Goal: Navigation & Orientation: Find specific page/section

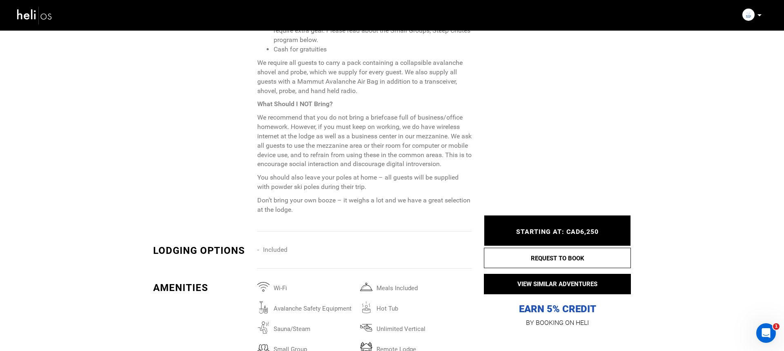
scroll to position [1409, 0]
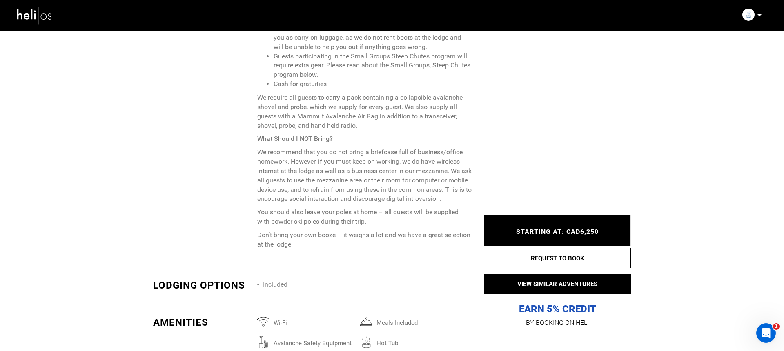
click at [759, 11] on p at bounding box center [759, 15] width 5 height 9
click at [700, 99] on span "Logout" at bounding box center [697, 98] width 18 height 7
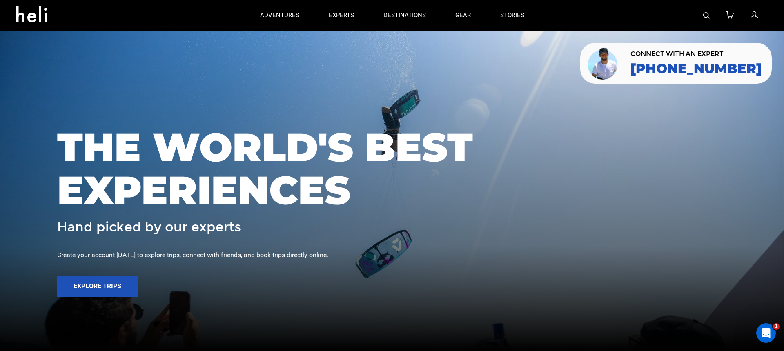
click at [705, 16] on img at bounding box center [706, 15] width 7 height 7
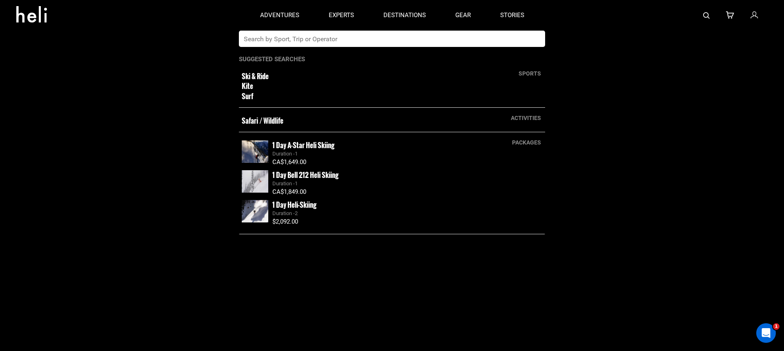
click at [457, 38] on input "text" at bounding box center [384, 39] width 290 height 16
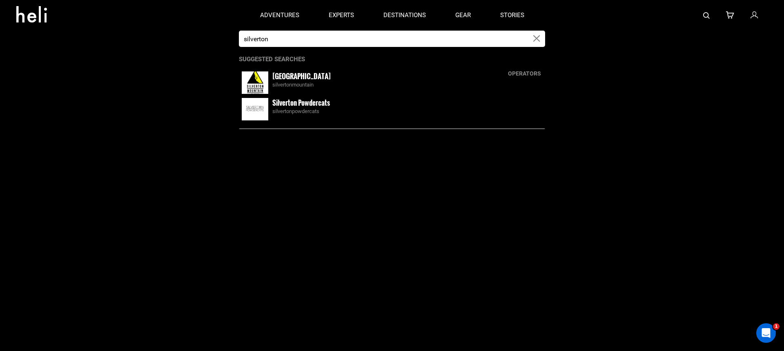
type input "silverton"
click at [339, 84] on div "silvertonmountain" at bounding box center [407, 85] width 270 height 8
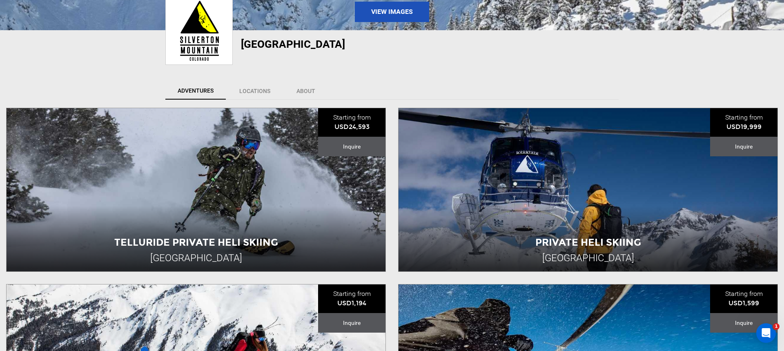
scroll to position [166, 0]
